Goal: Find specific page/section: Find specific page/section

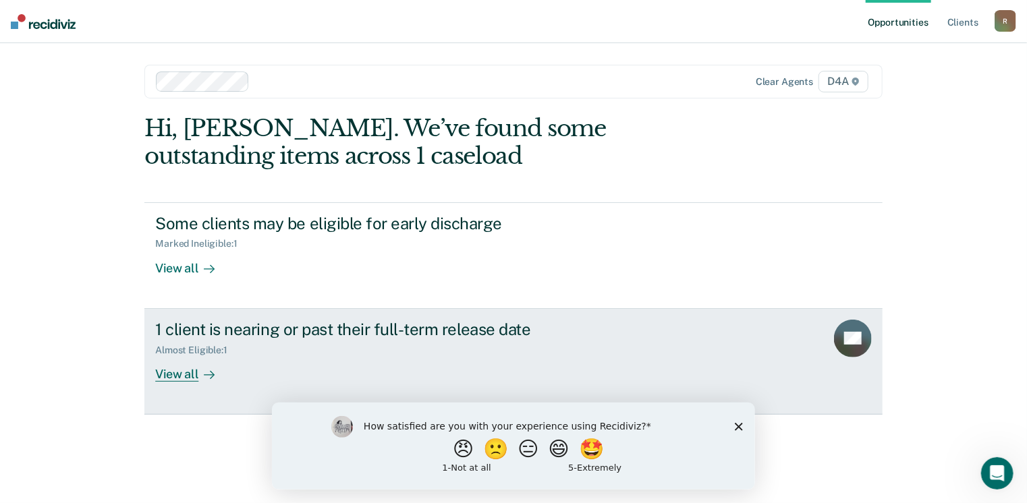
click at [179, 373] on div "View all" at bounding box center [193, 369] width 76 height 26
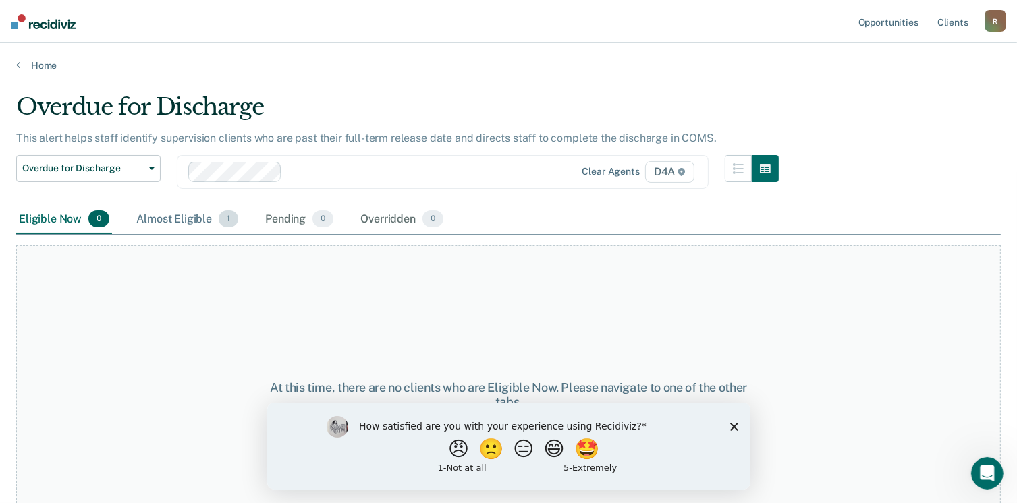
click at [183, 217] on div "Almost Eligible 1" at bounding box center [187, 220] width 107 height 30
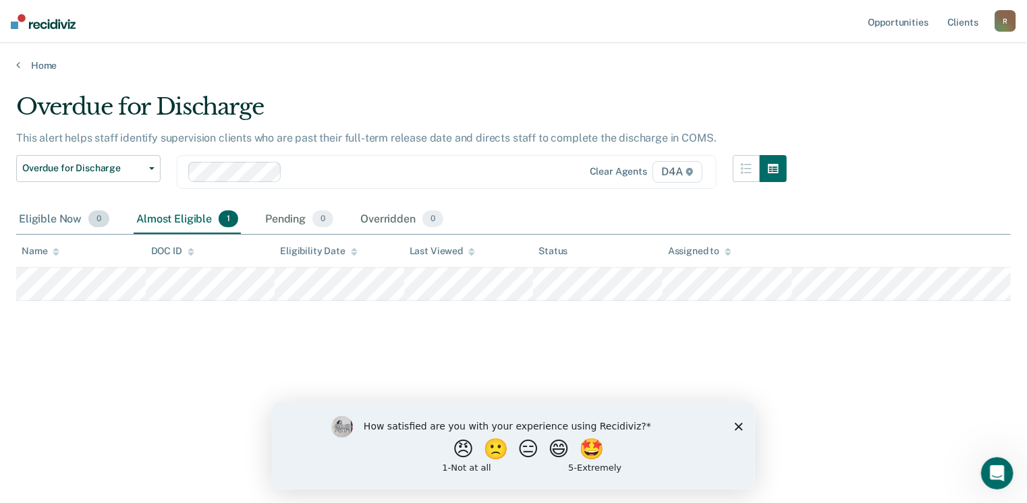
click at [54, 217] on div "Eligible Now 0" at bounding box center [64, 220] width 96 height 30
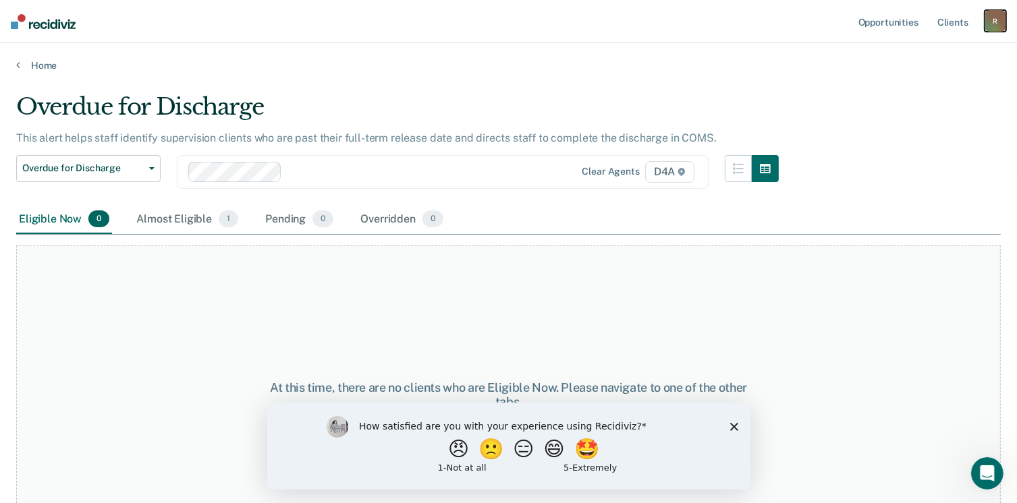
click at [995, 25] on div "R" at bounding box center [995, 21] width 22 height 22
click at [909, 87] on link "Log Out" at bounding box center [940, 88] width 109 height 11
